Goal: Use online tool/utility: Utilize a website feature to perform a specific function

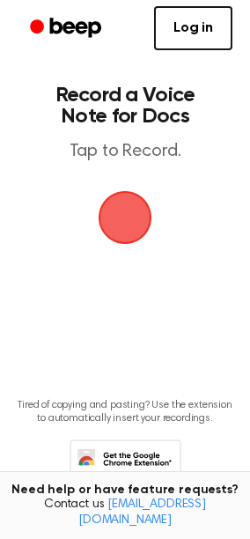
click at [107, 215] on span "button" at bounding box center [124, 217] width 49 height 49
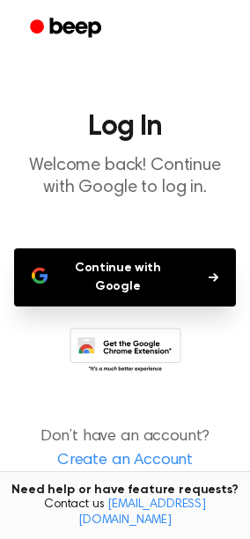
click at [102, 271] on button "Continue with Google" at bounding box center [125, 277] width 222 height 58
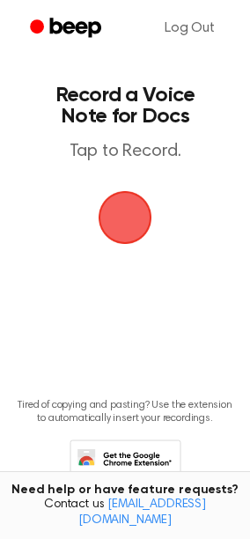
click at [117, 209] on span "button" at bounding box center [125, 218] width 72 height 72
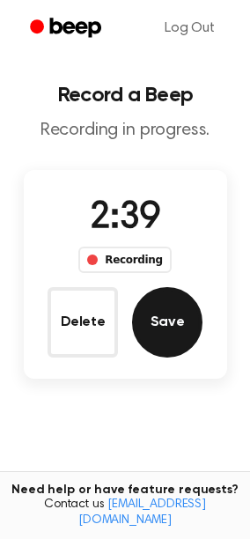
click at [171, 303] on button "Save" at bounding box center [167, 322] width 70 height 70
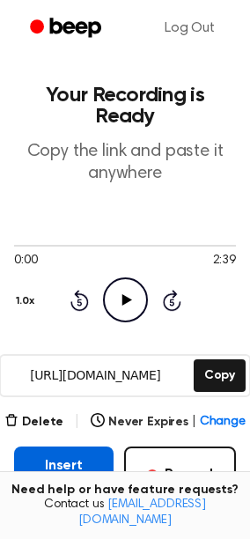
click at [60, 452] on button "Insert into Doc" at bounding box center [64, 475] width 100 height 56
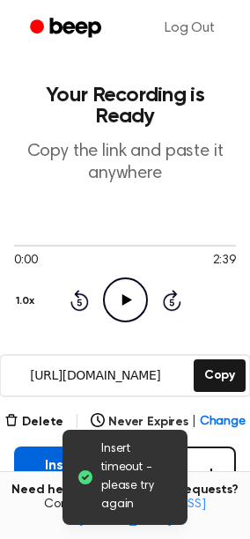
scroll to position [64, 0]
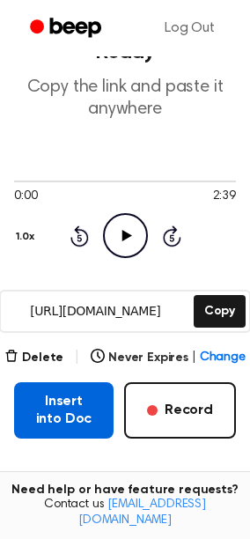
click at [63, 386] on button "Insert into Doc" at bounding box center [64, 410] width 100 height 56
